Goal: Task Accomplishment & Management: Manage account settings

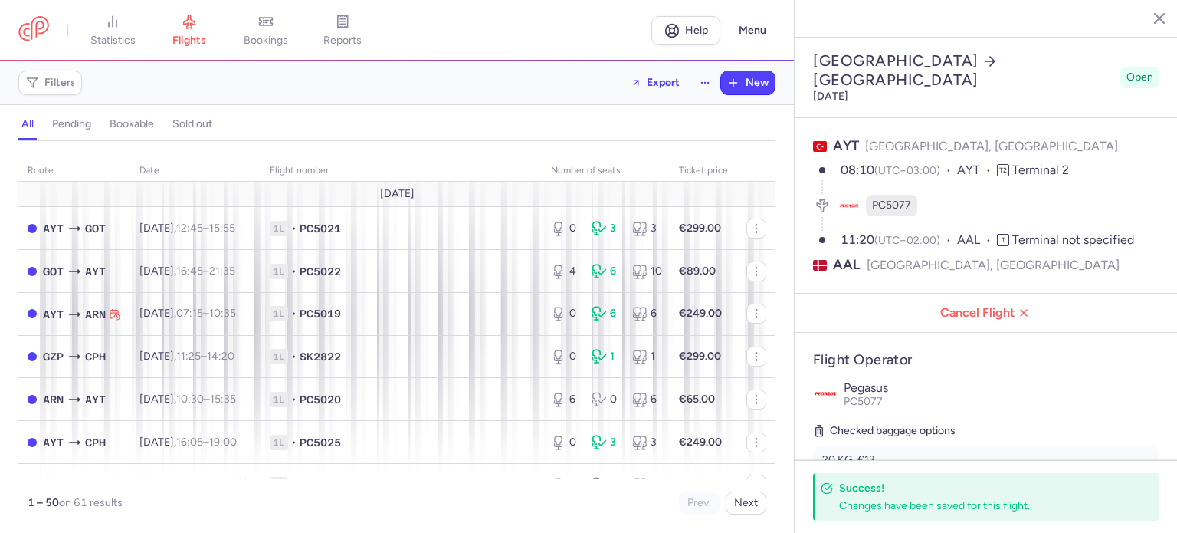
select select "hours"
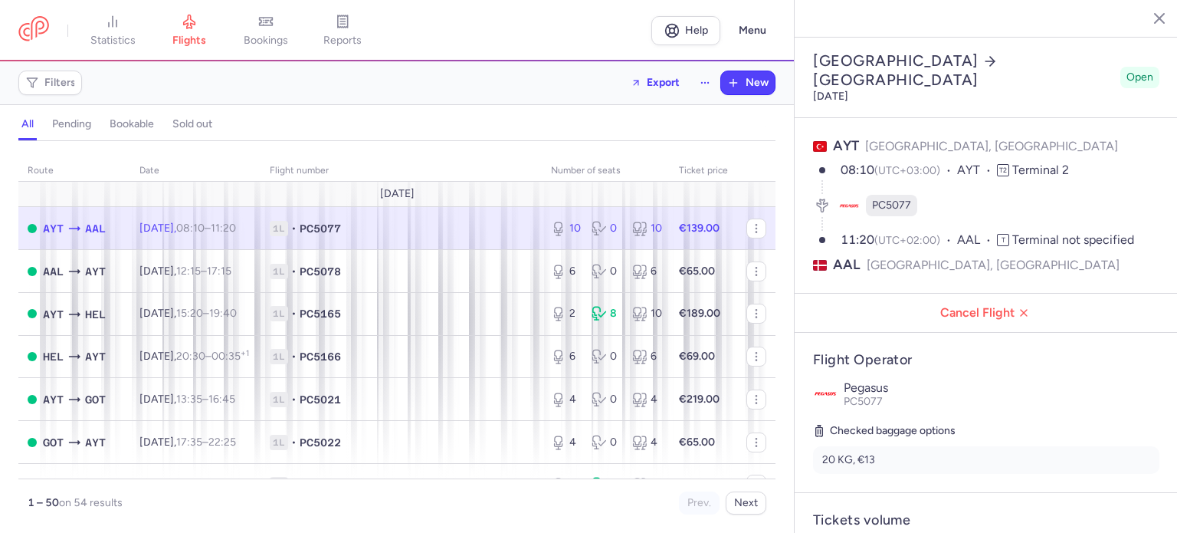
select select "hours"
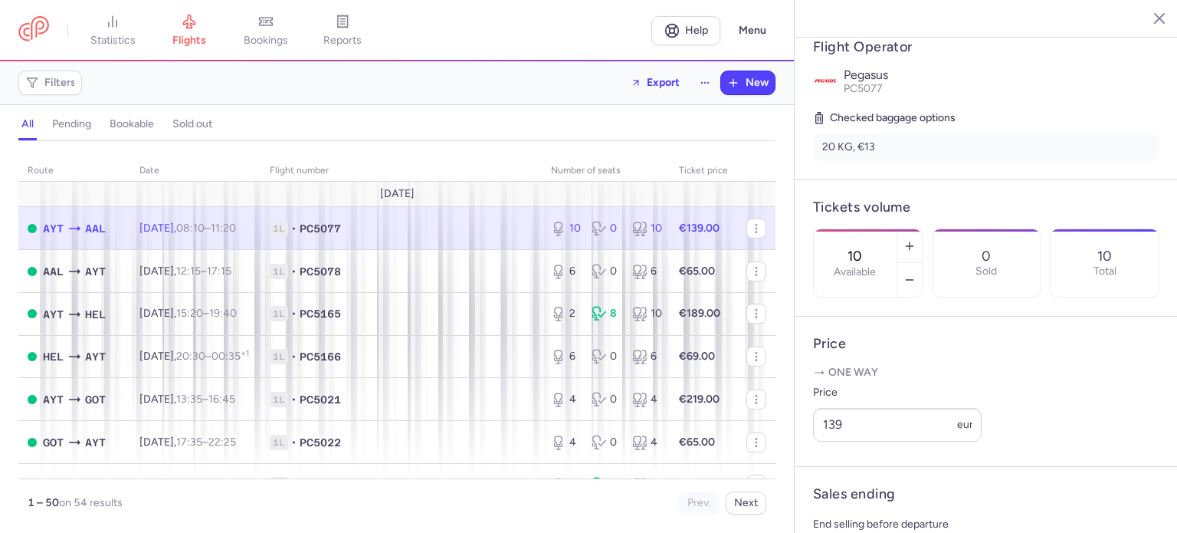
scroll to position [317, 0]
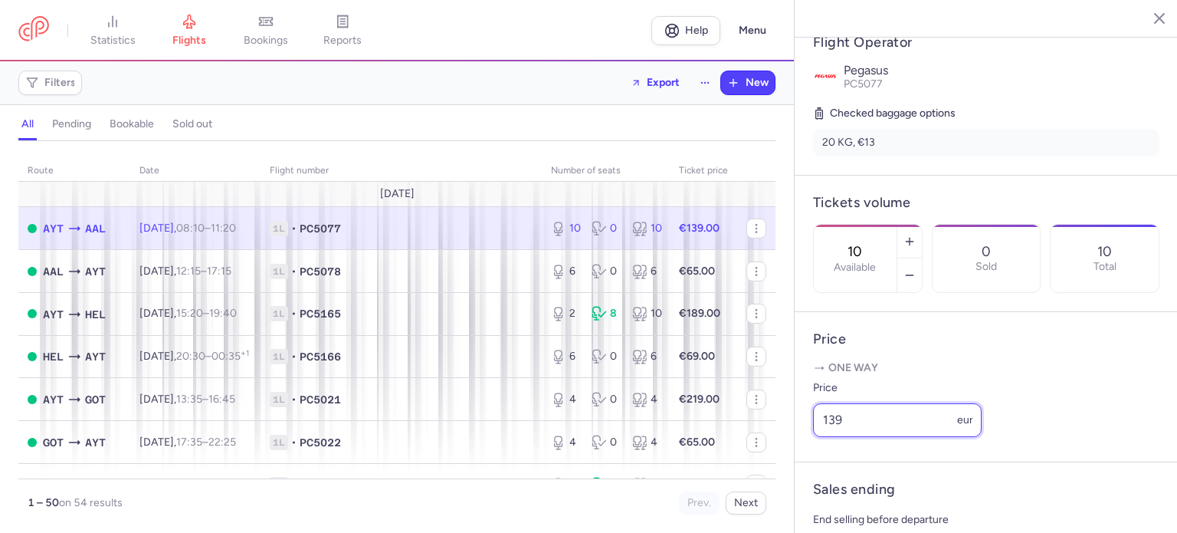
click at [837, 437] on input "139" at bounding box center [897, 420] width 169 height 34
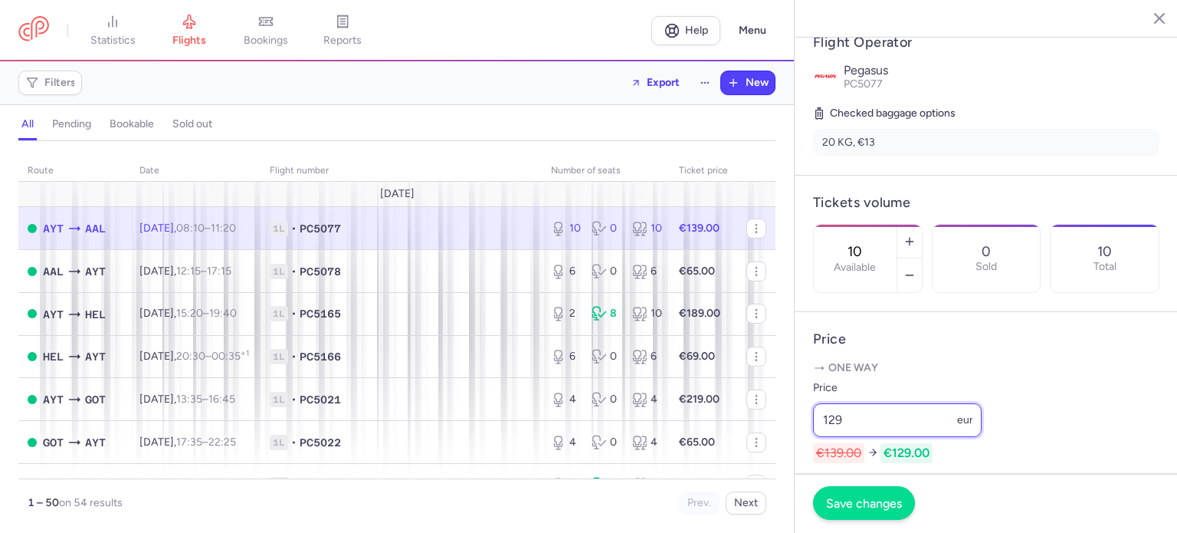
type input "129"
click at [870, 502] on span "Save changes" at bounding box center [864, 503] width 76 height 14
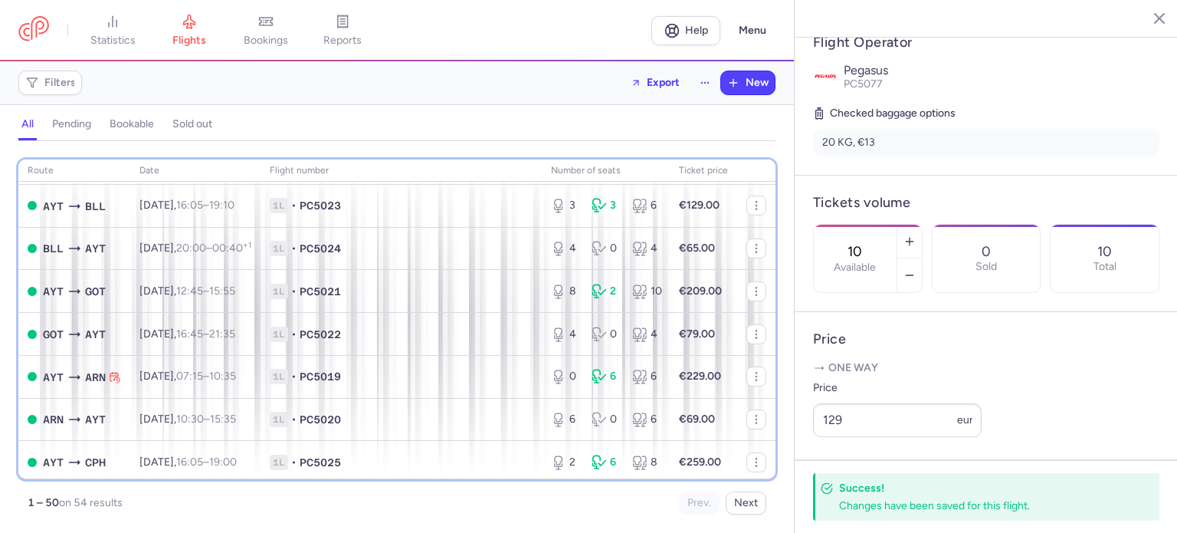
scroll to position [560, 0]
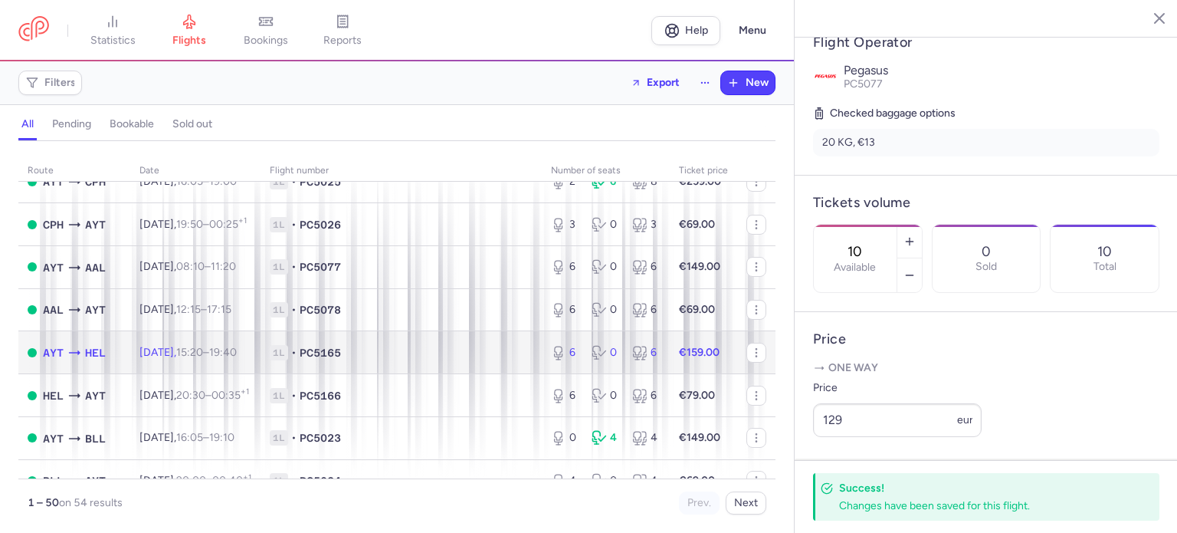
click at [670, 371] on td "€159.00" at bounding box center [703, 352] width 67 height 43
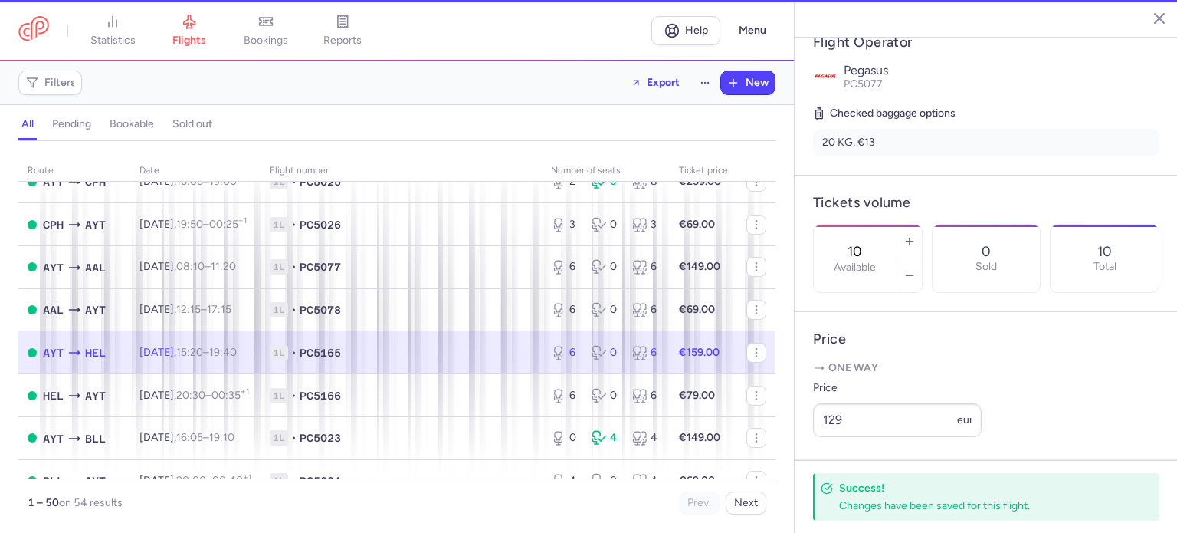
type input "6"
type input "1"
select select "days"
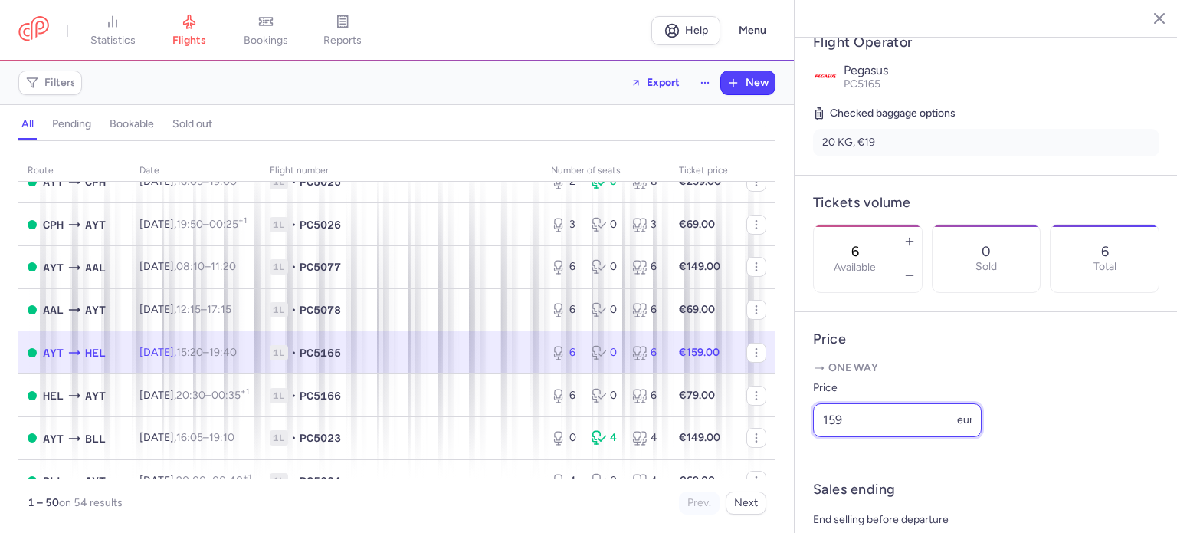
click at [832, 437] on input "159" at bounding box center [897, 420] width 169 height 34
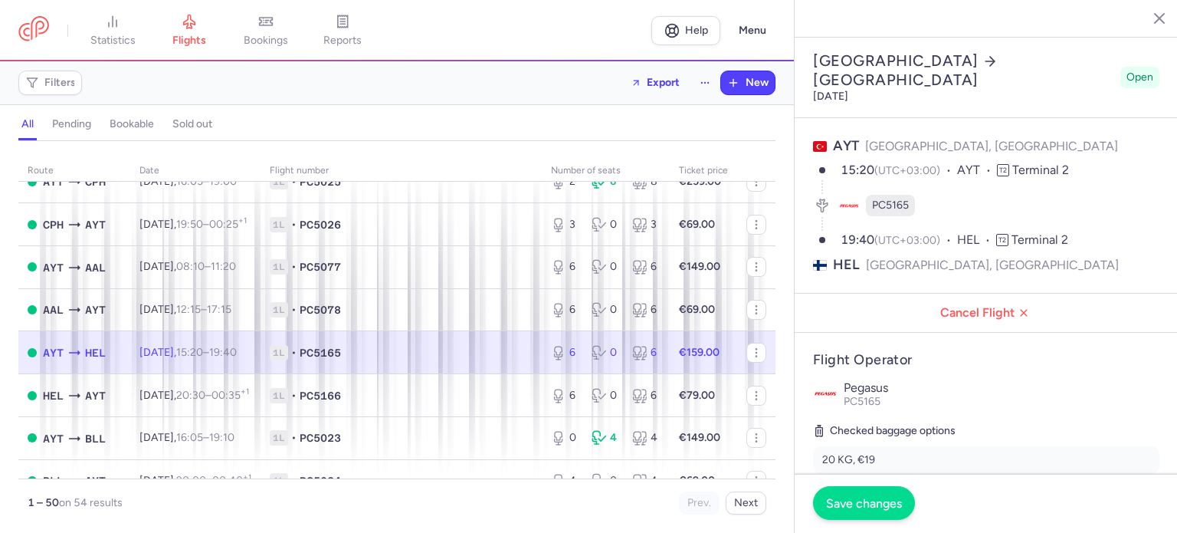
type input "149"
click at [869, 505] on span "Save changes" at bounding box center [864, 503] width 76 height 14
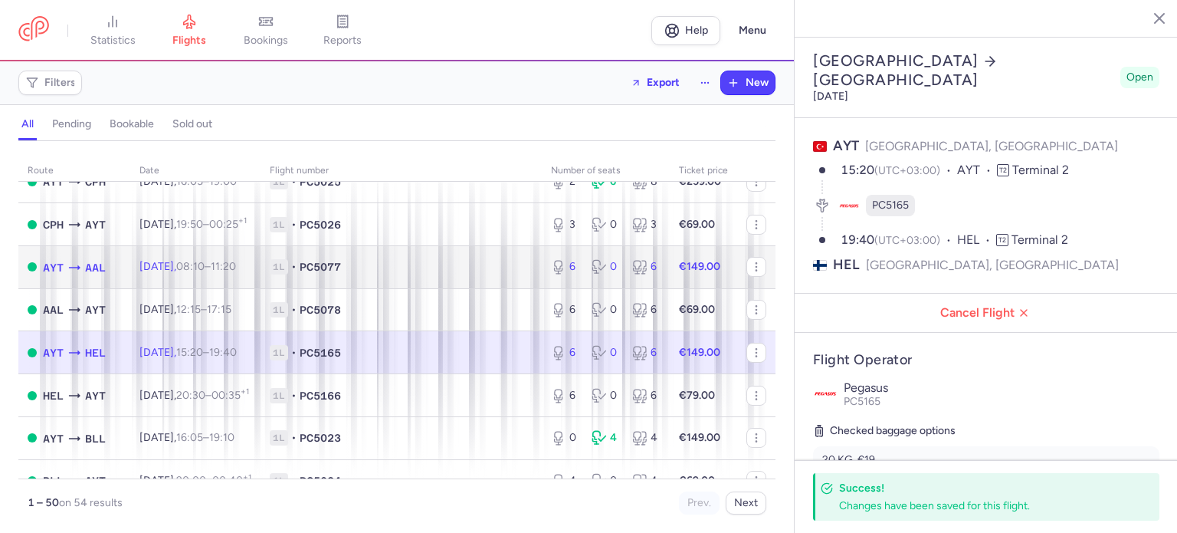
click at [698, 288] on td "€149.00" at bounding box center [703, 266] width 67 height 43
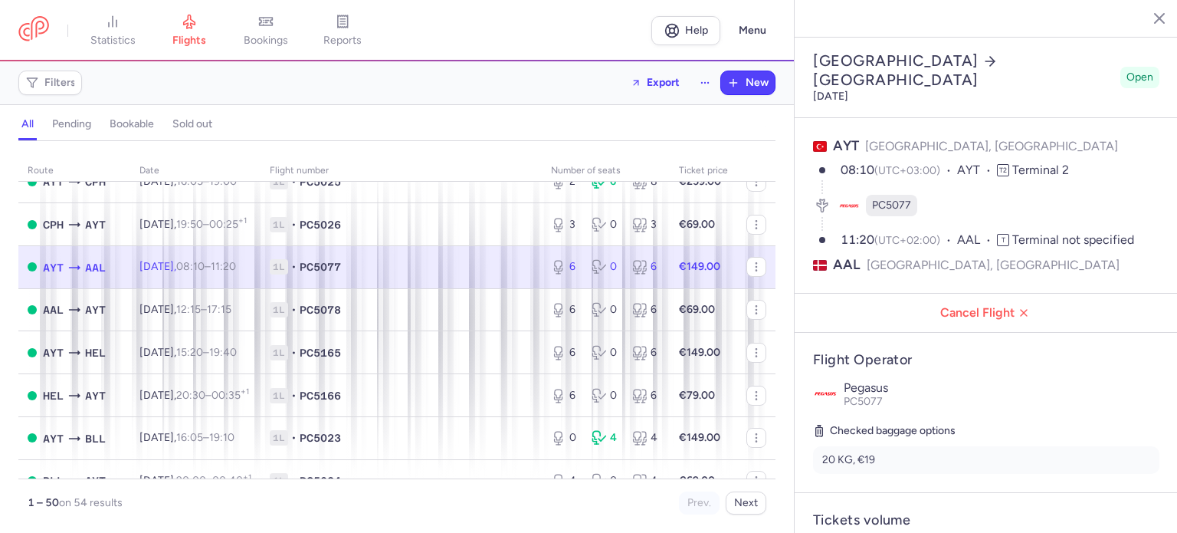
scroll to position [466, 0]
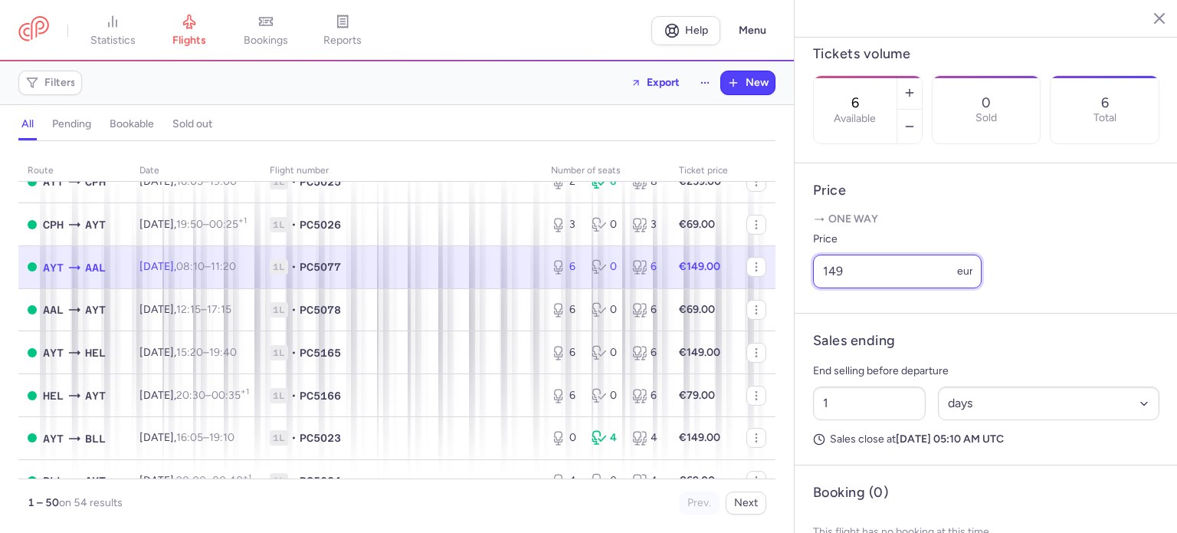
click at [837, 288] on input "149" at bounding box center [897, 271] width 169 height 34
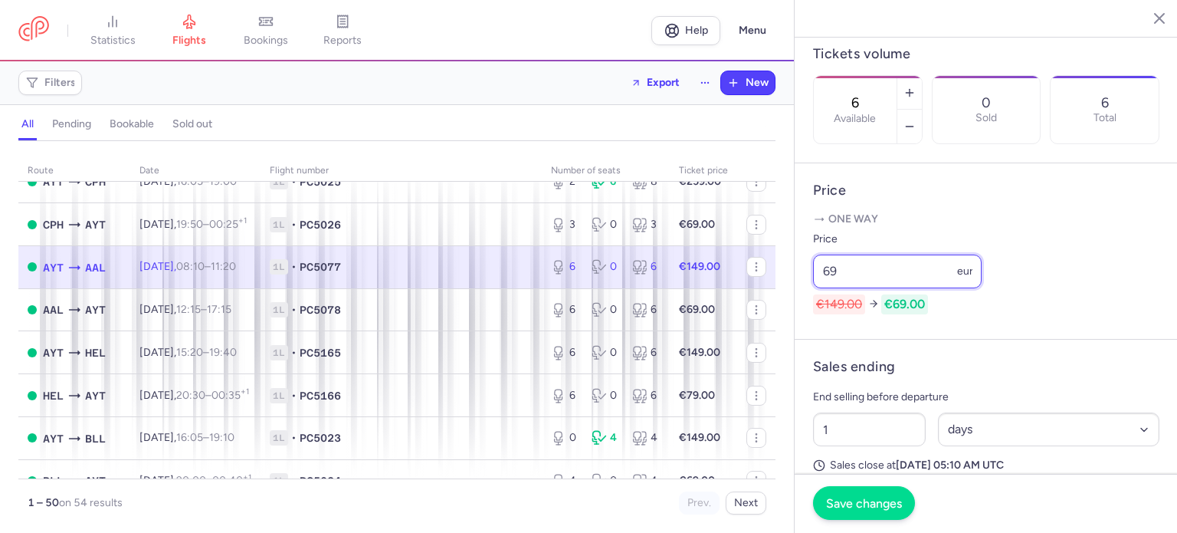
type input "69"
click at [849, 502] on span "Save changes" at bounding box center [864, 503] width 76 height 14
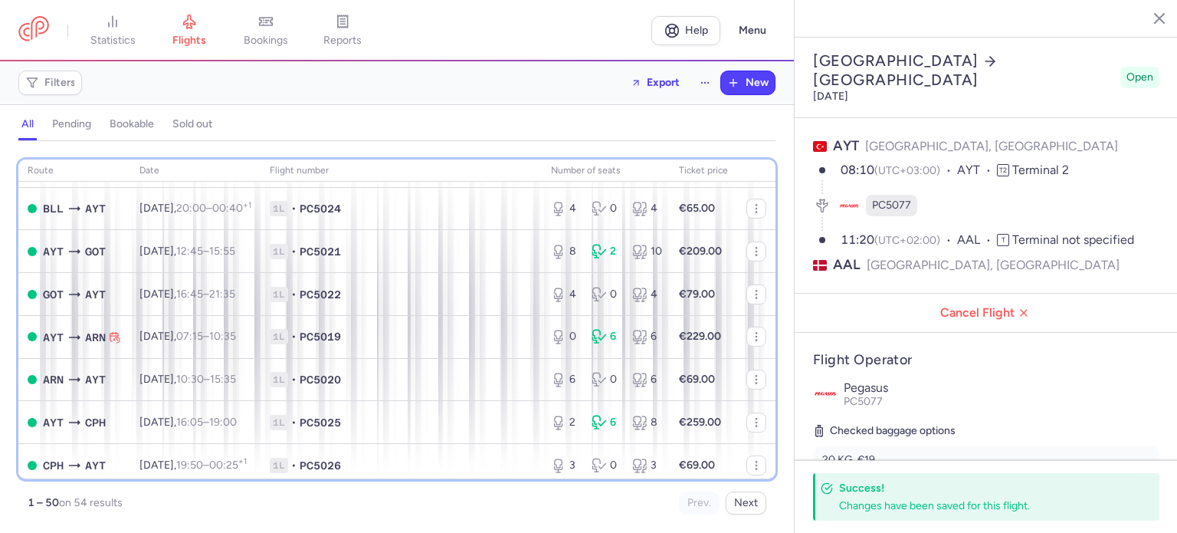
scroll to position [345, 0]
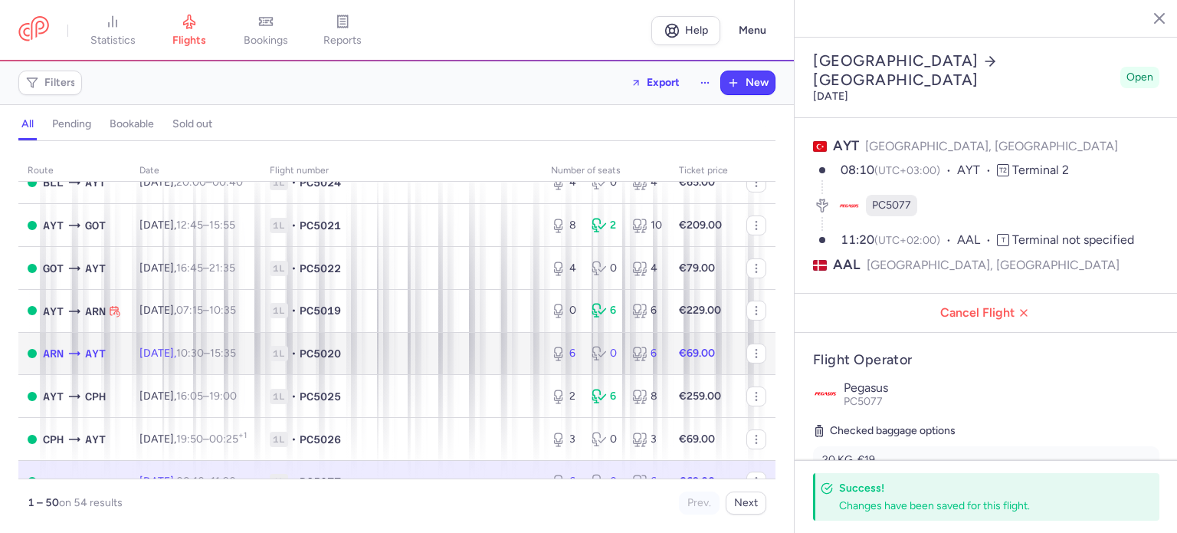
click at [670, 375] on td "€69.00" at bounding box center [703, 353] width 67 height 43
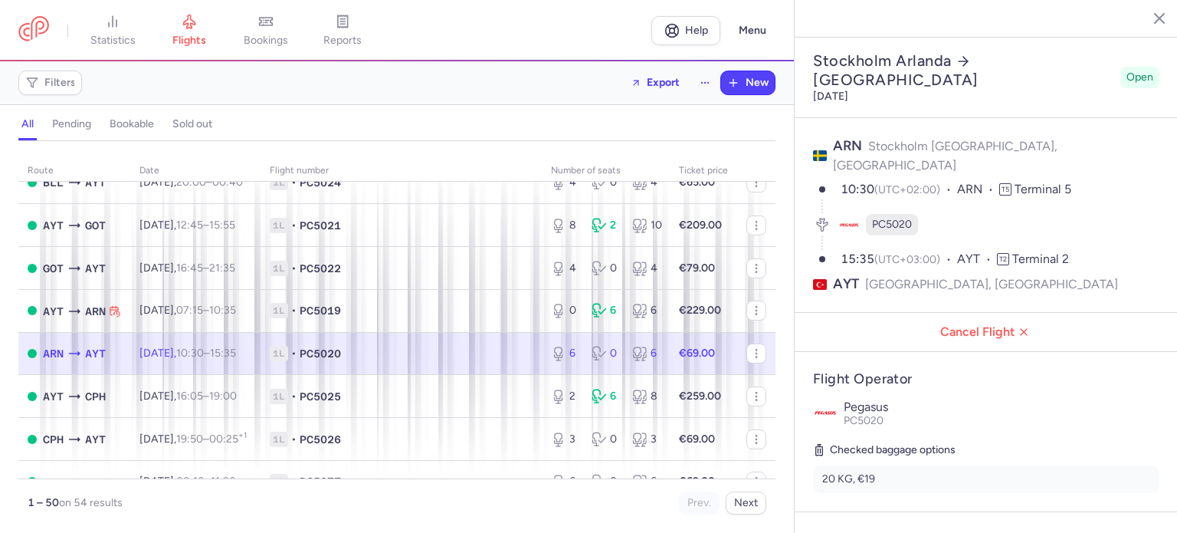
scroll to position [466, 0]
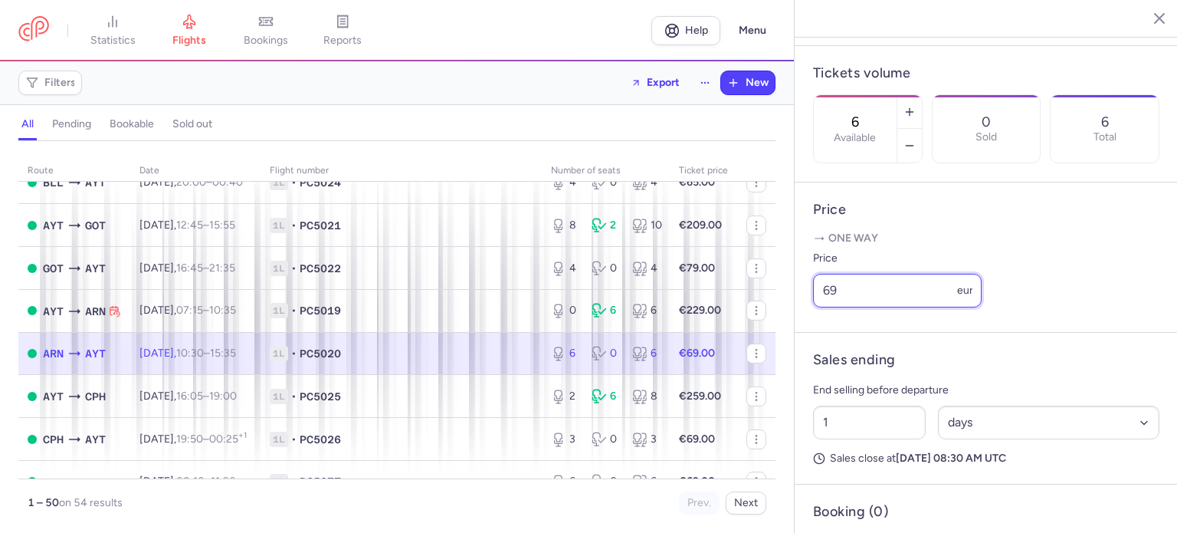
click at [870, 300] on input "69" at bounding box center [897, 291] width 169 height 34
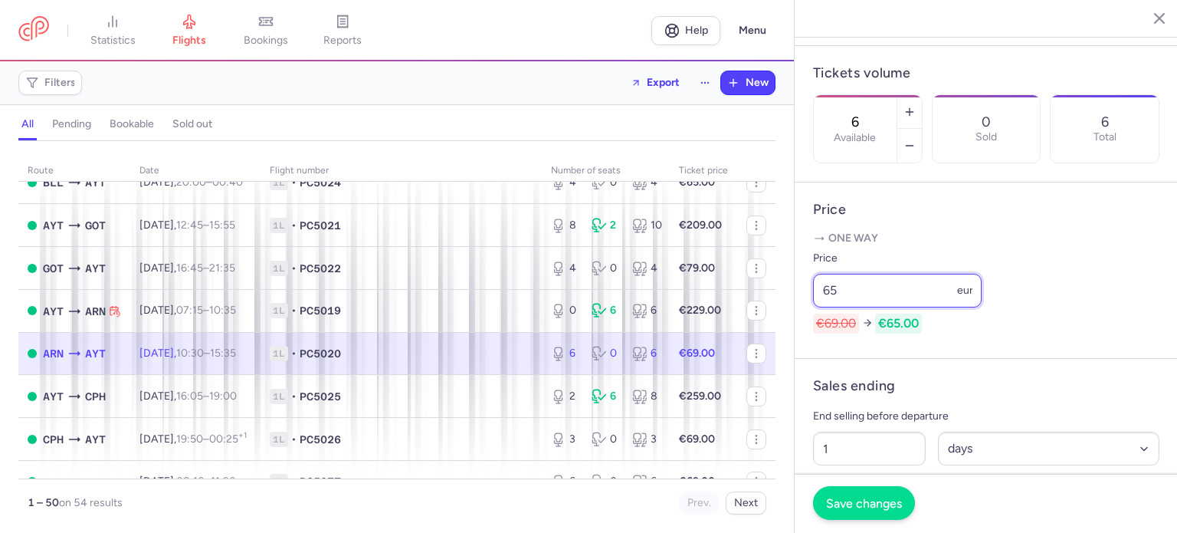
type input "65"
click at [856, 506] on span "Save changes" at bounding box center [864, 503] width 76 height 14
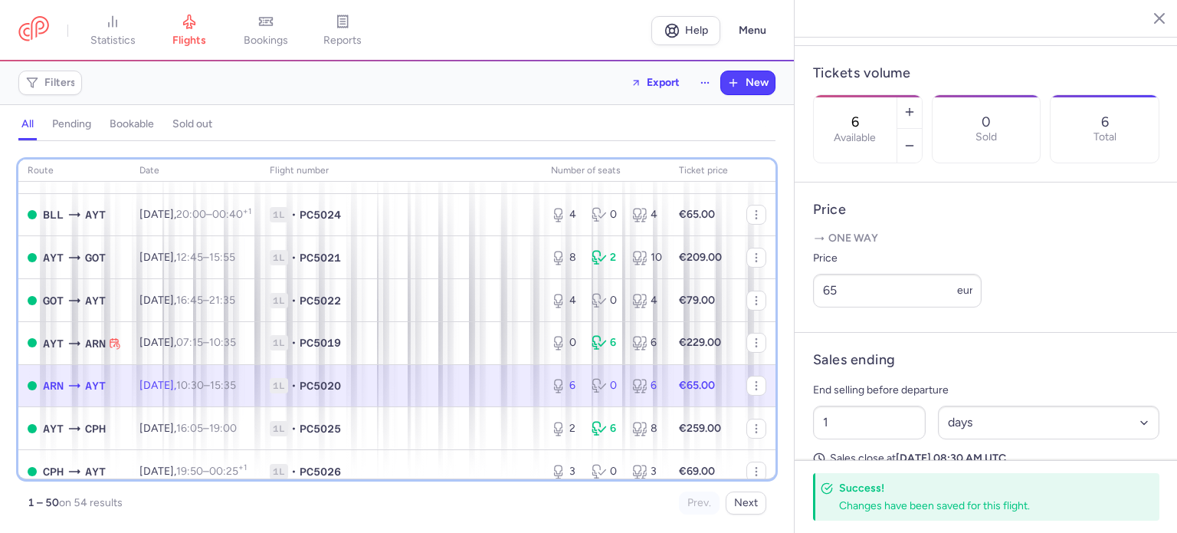
scroll to position [0, 0]
